Goal: Navigation & Orientation: Find specific page/section

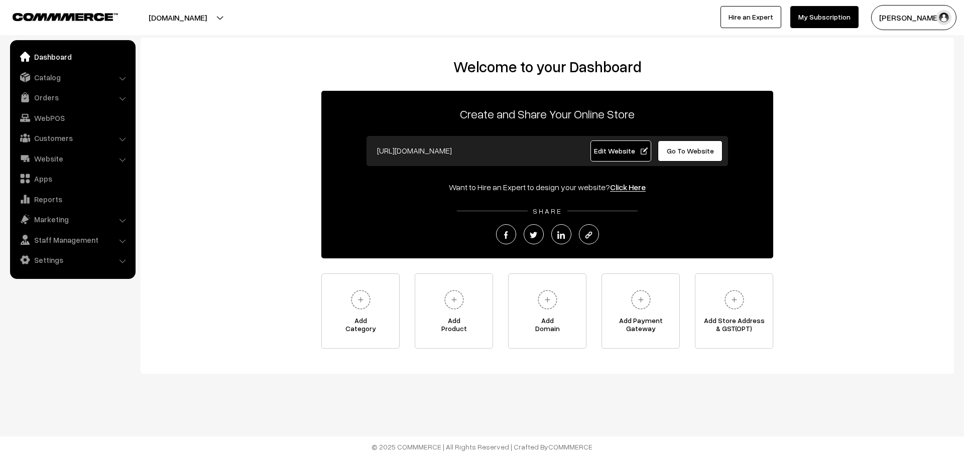
drag, startPoint x: 0, startPoint y: 0, endPoint x: 122, endPoint y: 79, distance: 145.6
click at [122, 79] on li "Catalog Categories" at bounding box center [73, 77] width 120 height 18
click at [59, 78] on link "Catalog" at bounding box center [72, 77] width 119 height 18
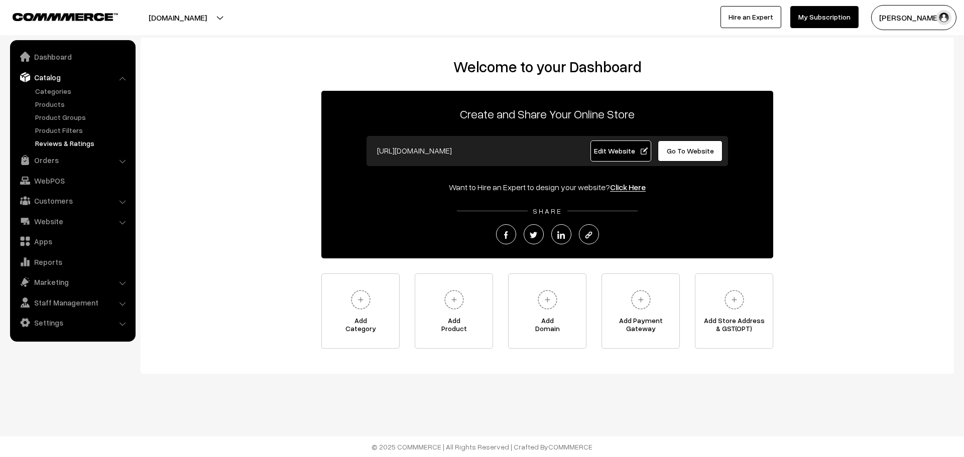
click at [83, 142] on link "Reviews & Ratings" at bounding box center [82, 143] width 99 height 11
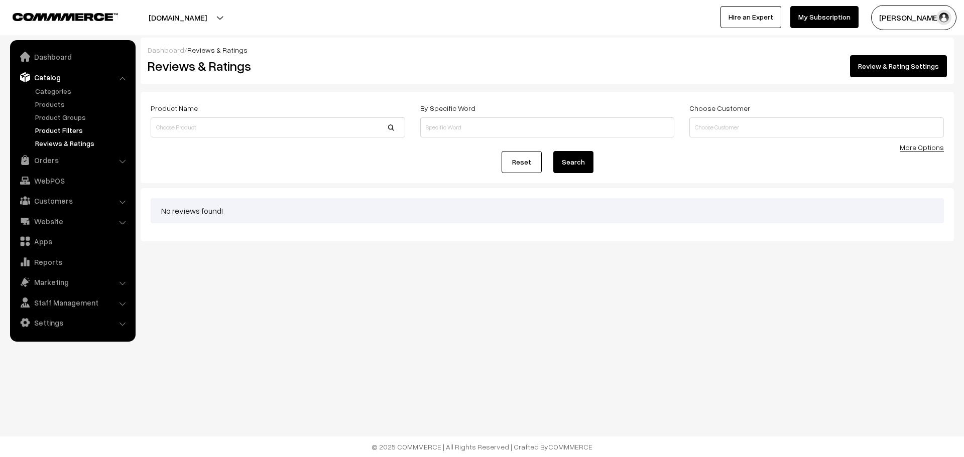
click at [62, 128] on link "Product Filters" at bounding box center [82, 130] width 99 height 11
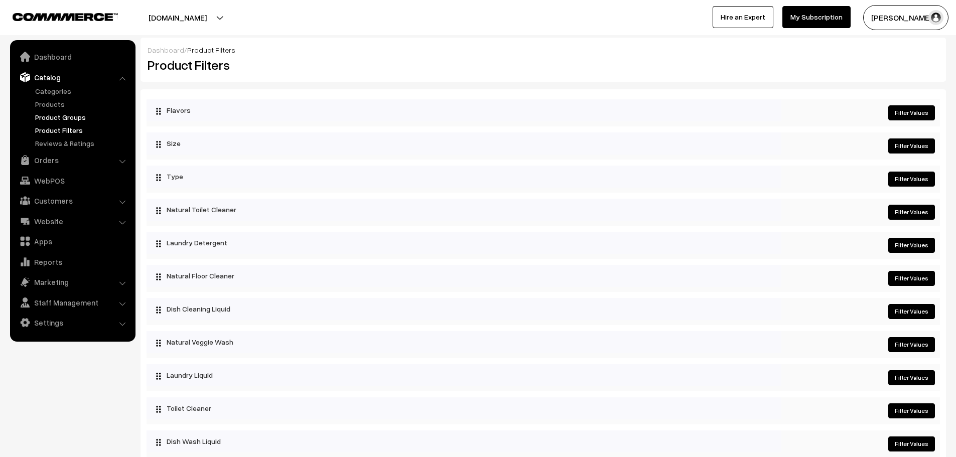
click at [71, 117] on link "Product Groups" at bounding box center [82, 117] width 99 height 11
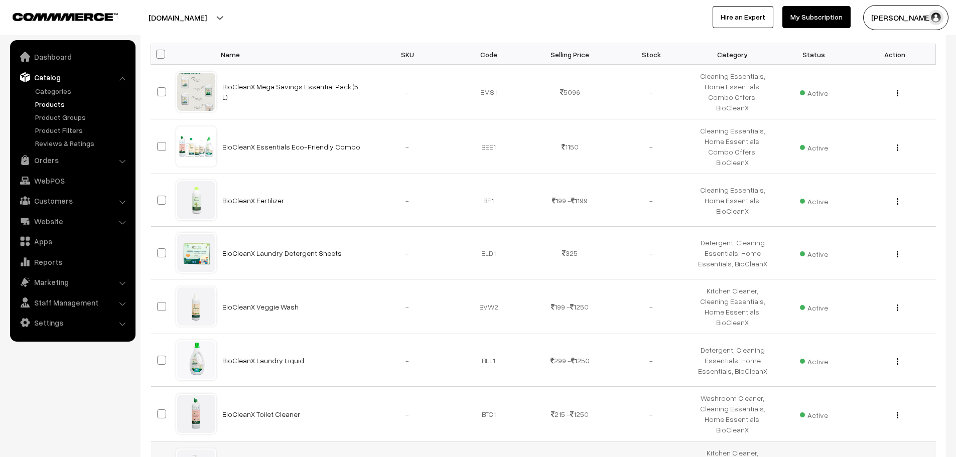
scroll to position [201, 0]
